Goal: Task Accomplishment & Management: Use online tool/utility

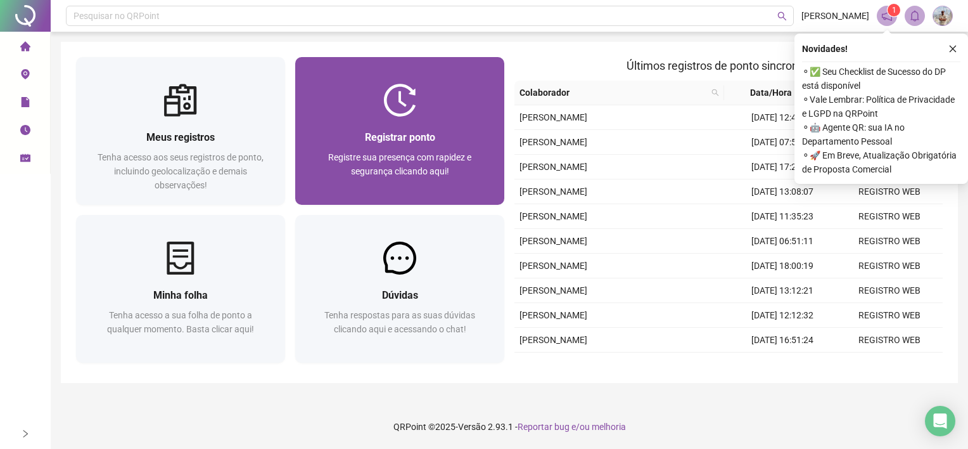
click at [367, 119] on div "Registrar ponto Registre sua presença com rapidez e segurança clicando aqui!" at bounding box center [399, 161] width 209 height 88
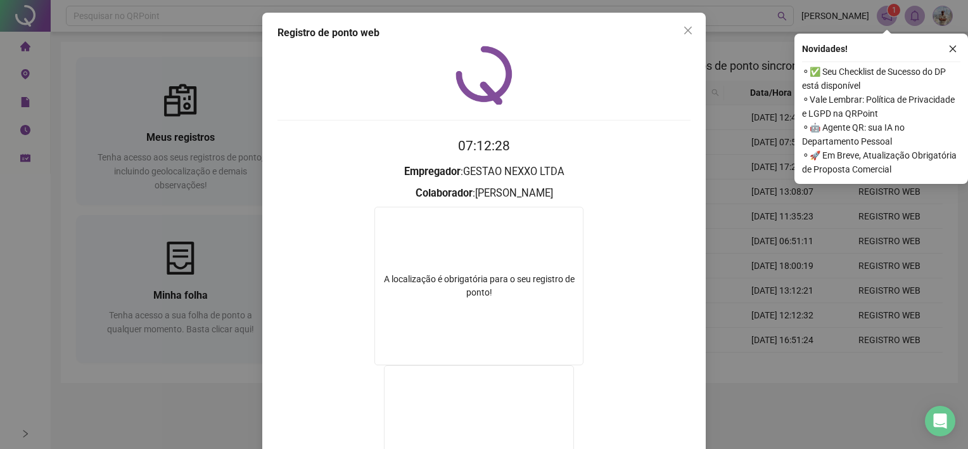
click at [756, 106] on div "Registro de ponto web 07:12:28 Empregador : GESTAO NEXXO LTDA Colaborador : [PE…" at bounding box center [484, 224] width 968 height 449
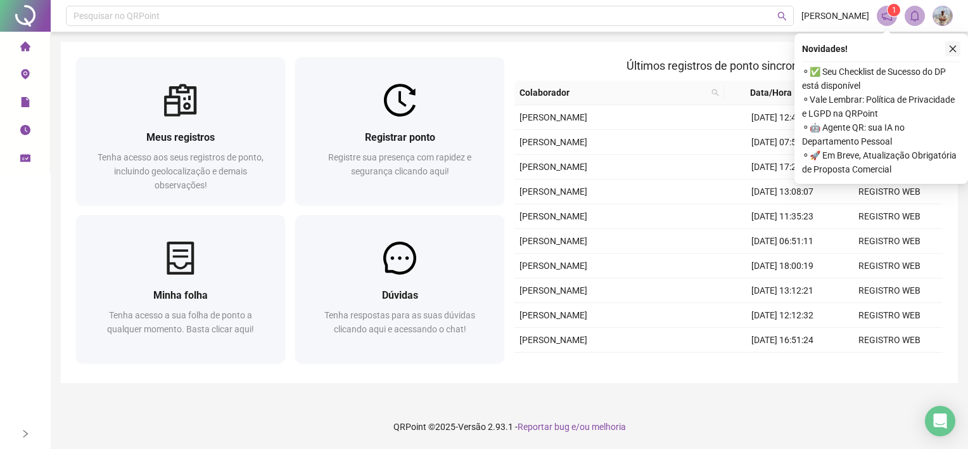
click at [953, 52] on icon "close" at bounding box center [952, 48] width 9 height 9
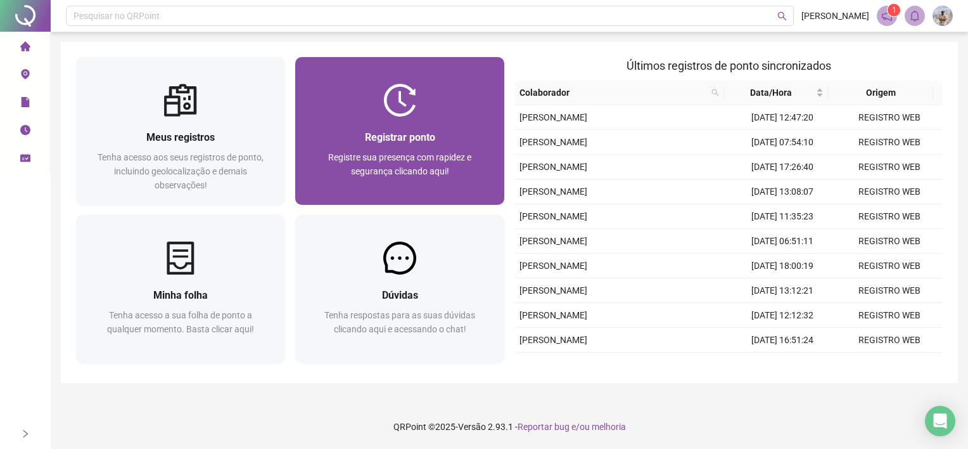
click at [376, 131] on span "Registrar ponto" at bounding box center [400, 137] width 70 height 12
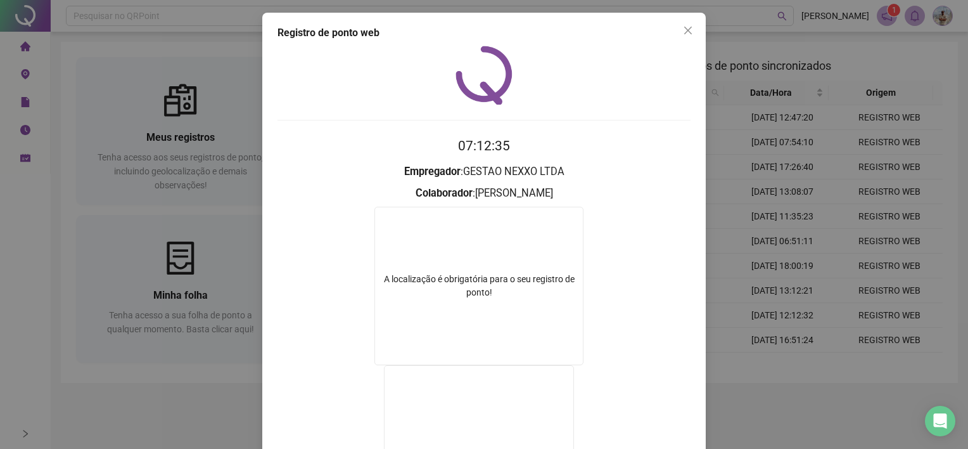
click at [735, 110] on div "Registro de ponto web 07:12:35 Empregador : GESTAO NEXXO LTDA Colaborador : [PE…" at bounding box center [484, 224] width 968 height 449
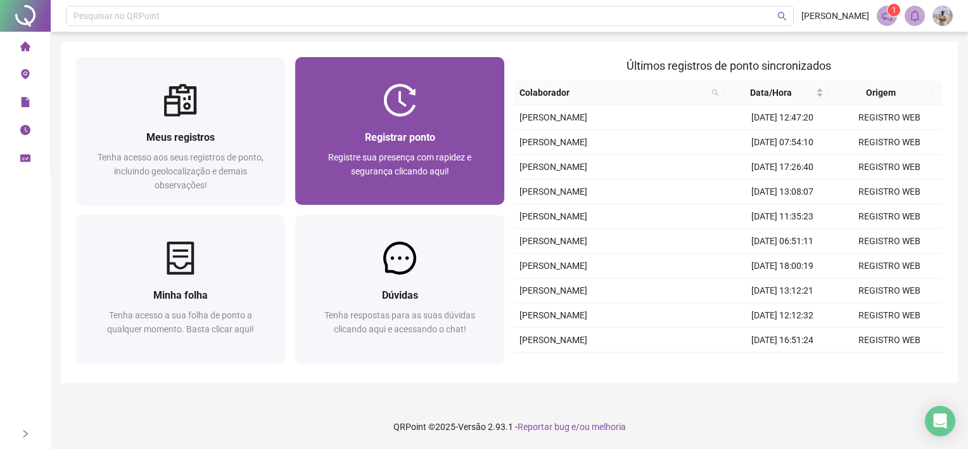
click at [462, 101] on div at bounding box center [399, 100] width 209 height 33
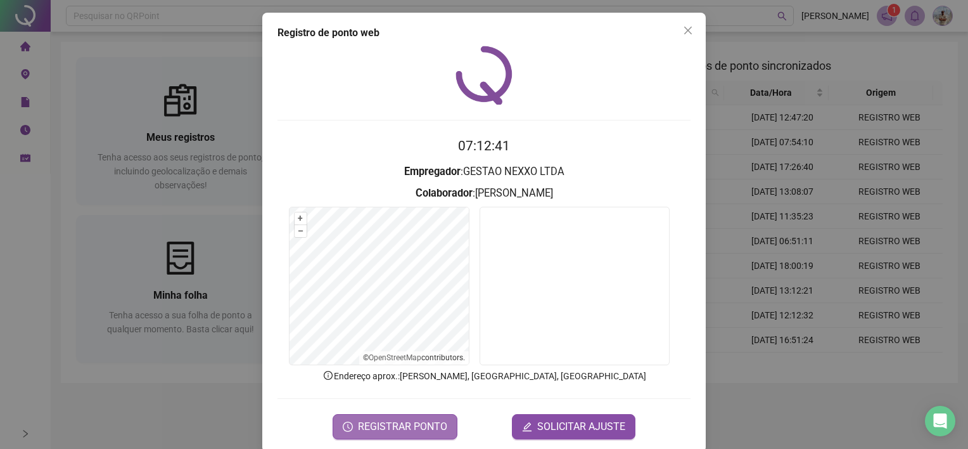
click at [419, 426] on span "REGISTRAR PONTO" at bounding box center [402, 426] width 89 height 15
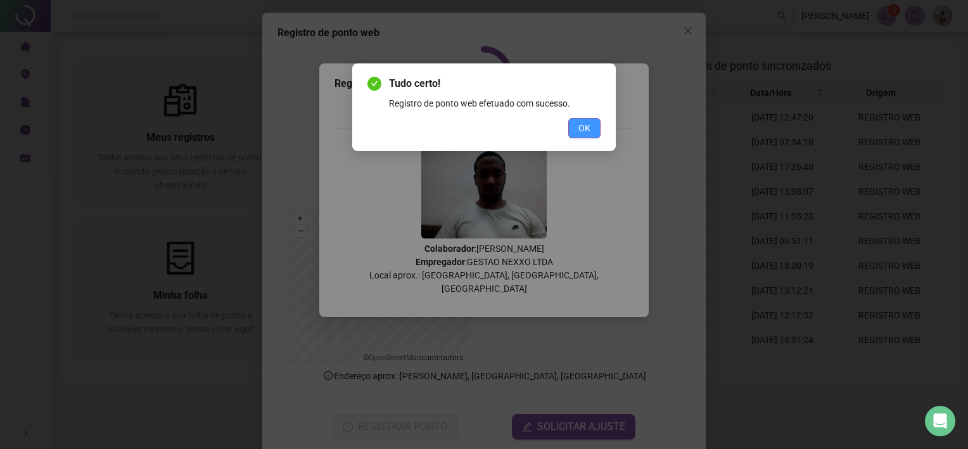
click at [580, 128] on span "OK" at bounding box center [584, 128] width 12 height 14
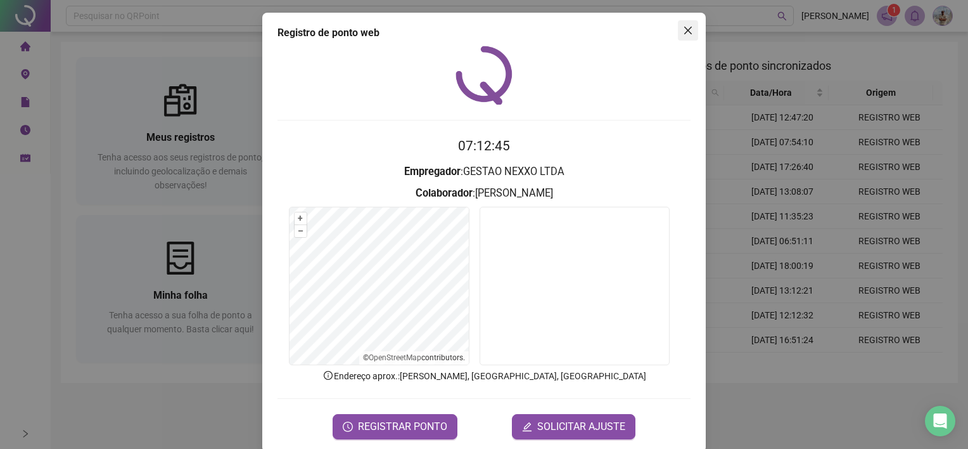
click at [683, 32] on icon "close" at bounding box center [688, 30] width 10 height 10
